Goal: Task Accomplishment & Management: Complete application form

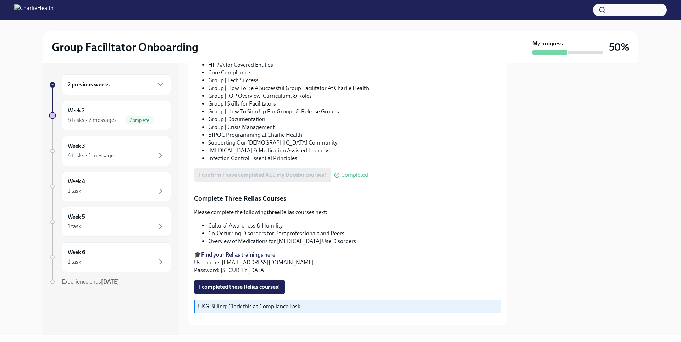
scroll to position [497, 0]
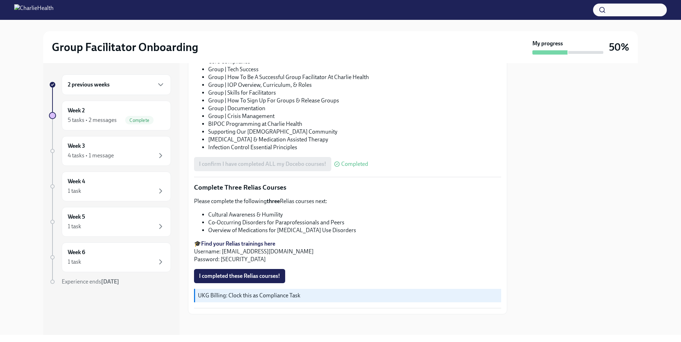
click at [258, 278] on button "I completed these Relias courses!" at bounding box center [239, 276] width 91 height 14
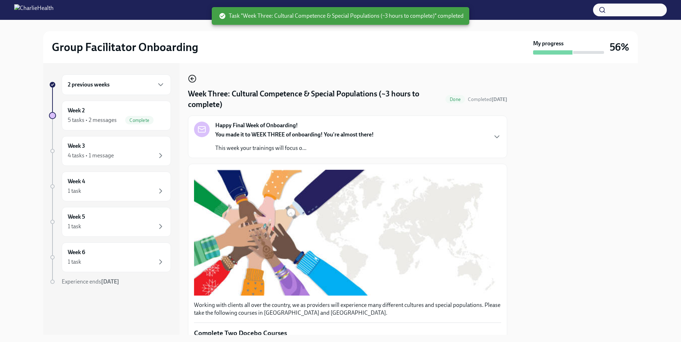
click at [190, 77] on circle "button" at bounding box center [192, 78] width 7 height 7
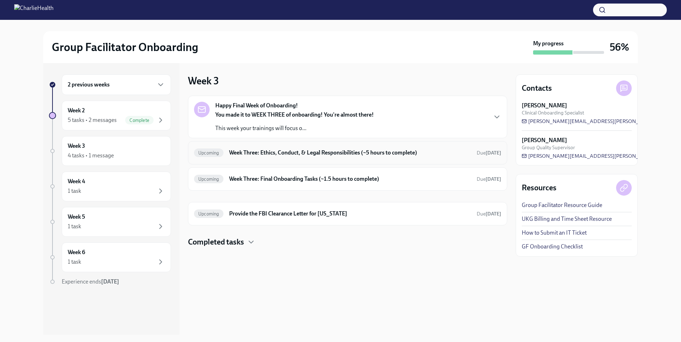
click at [276, 156] on h6 "Week Three: Ethics, Conduct, & Legal Responsibilities (~5 hours to complete)" at bounding box center [350, 153] width 242 height 8
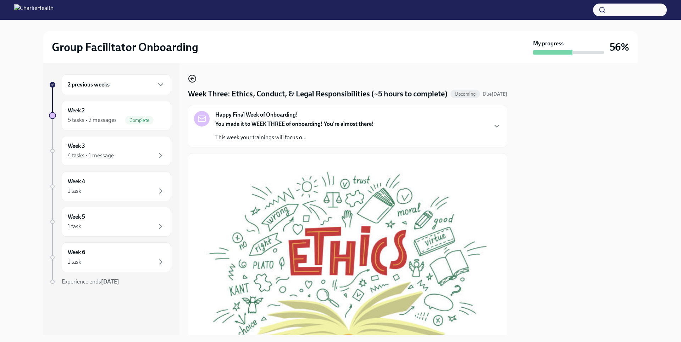
click at [195, 78] on circle "button" at bounding box center [192, 78] width 7 height 7
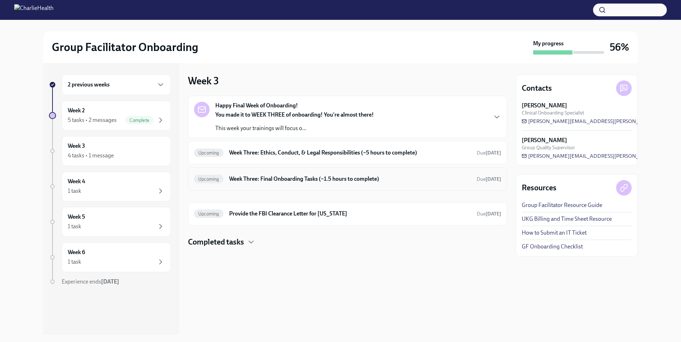
click at [329, 180] on h6 "Week Three: Final Onboarding Tasks (~1.5 hours to complete)" at bounding box center [350, 179] width 242 height 8
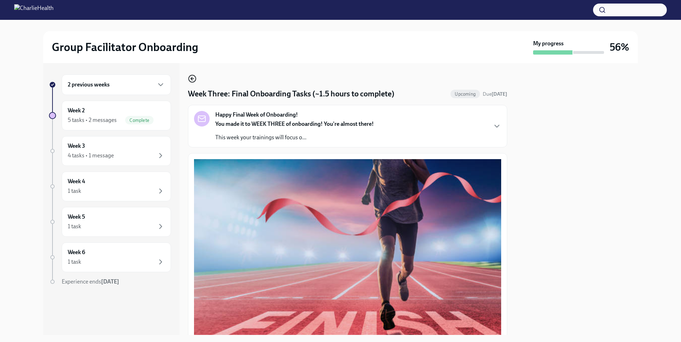
click at [192, 80] on icon "button" at bounding box center [191, 78] width 1 height 3
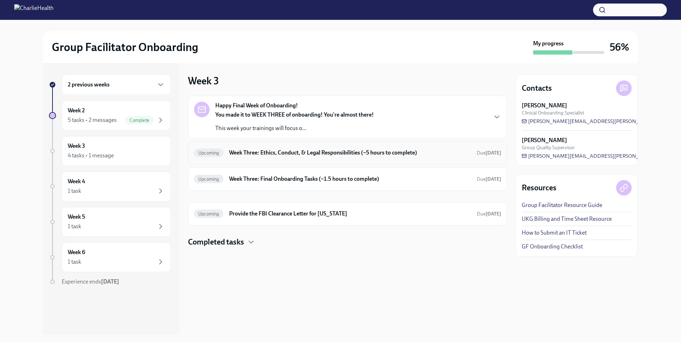
click at [316, 153] on h6 "Week Three: Ethics, Conduct, & Legal Responsibilities (~5 hours to complete)" at bounding box center [350, 153] width 242 height 8
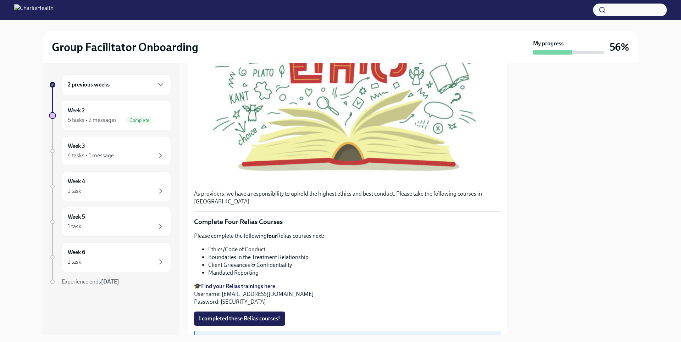
scroll to position [319, 0]
